Goal: Check status

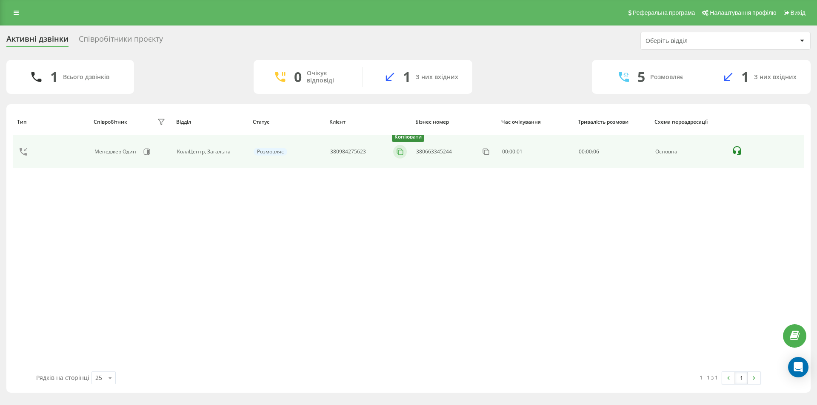
click at [401, 151] on icon at bounding box center [399, 152] width 9 height 9
click at [405, 153] on button at bounding box center [400, 151] width 14 height 9
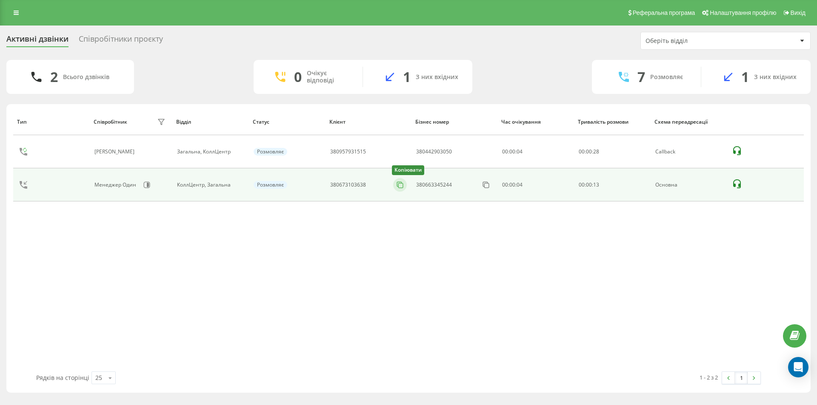
click at [401, 185] on icon at bounding box center [399, 185] width 9 height 9
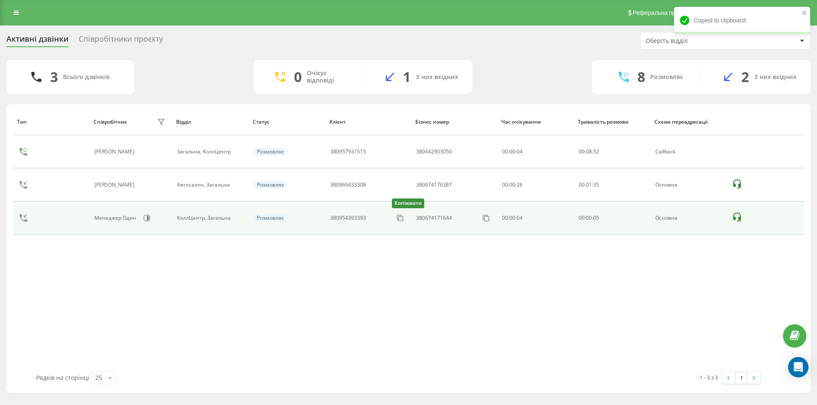
click at [410, 216] on td "380954393393 Копіювати" at bounding box center [368, 218] width 86 height 33
click at [403, 216] on icon at bounding box center [399, 218] width 9 height 9
